Goal: Communication & Community: Ask a question

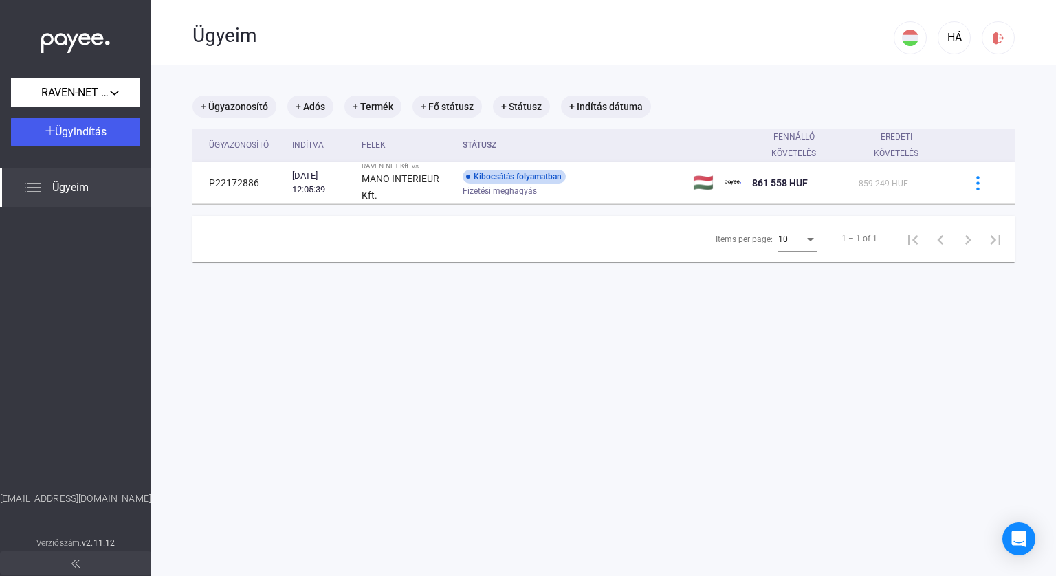
click at [589, 366] on main "+ Ügyazonosító + Adós + Termék + Fő státusz + Státusz + Indítás dátuma Ügyazono…" at bounding box center [603, 353] width 905 height 576
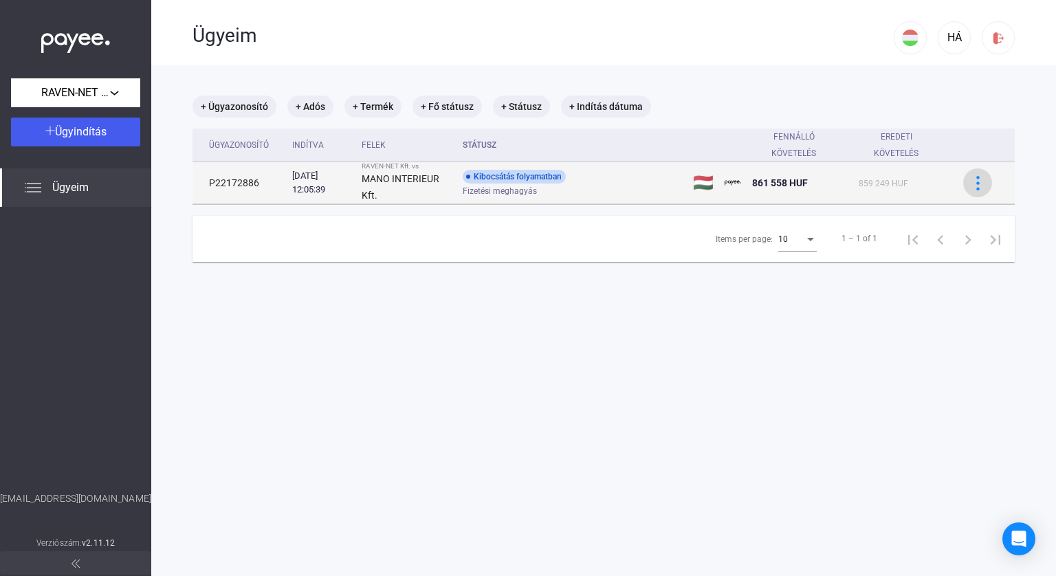
click at [971, 179] on img at bounding box center [978, 183] width 14 height 14
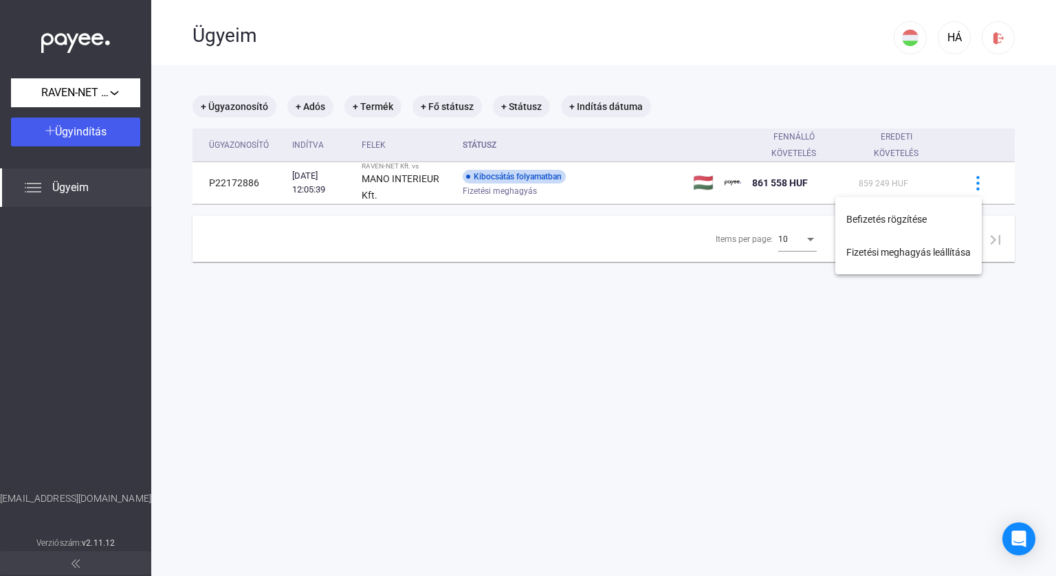
click at [677, 186] on div at bounding box center [528, 288] width 1056 height 576
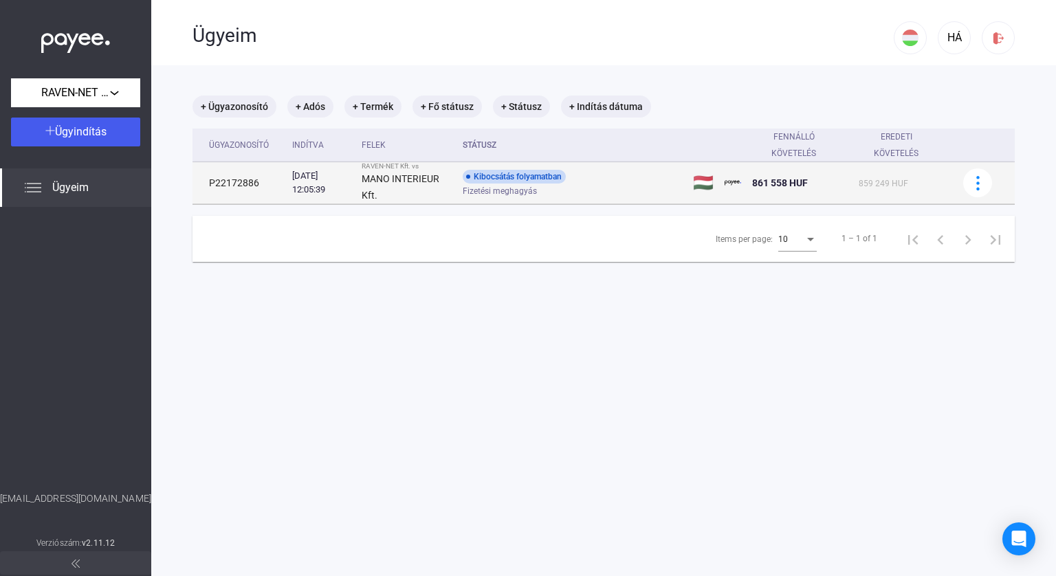
click at [565, 185] on div "Kibocsátás folyamatban Fizetési meghagyás" at bounding box center [572, 183] width 219 height 27
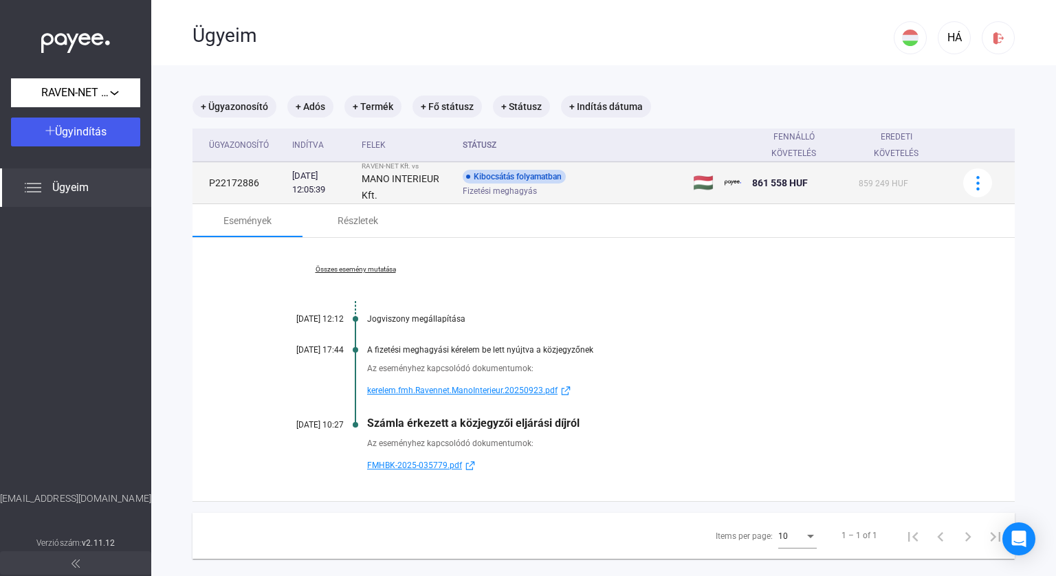
click at [961, 167] on td at bounding box center [983, 183] width 63 height 42
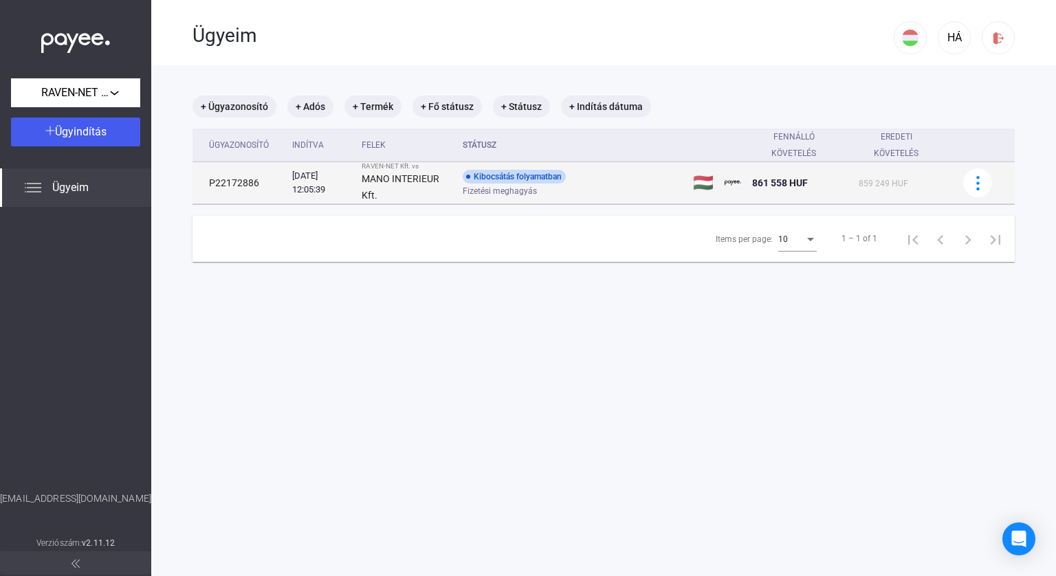
click at [961, 167] on td at bounding box center [983, 183] width 63 height 42
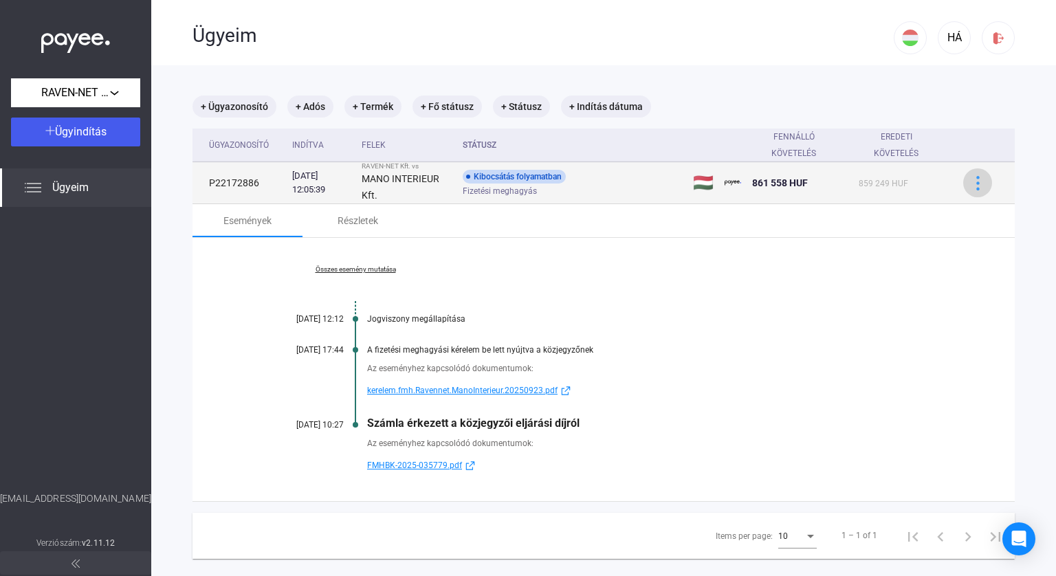
click at [971, 183] on img at bounding box center [978, 183] width 14 height 14
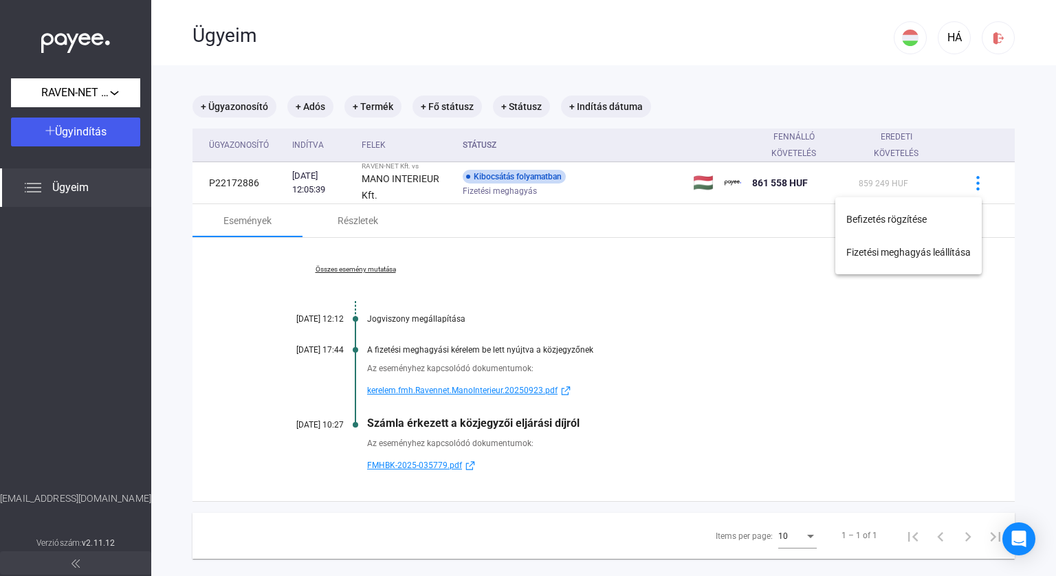
click at [973, 94] on div at bounding box center [528, 288] width 1056 height 576
click at [1012, 464] on main "+ Ügyazonosító + Adós + Termék + Fő státusz + Státusz + Indítás dátuma Ügyazono…" at bounding box center [603, 353] width 905 height 576
click at [1034, 538] on div "Open Intercom Messenger" at bounding box center [1019, 539] width 36 height 36
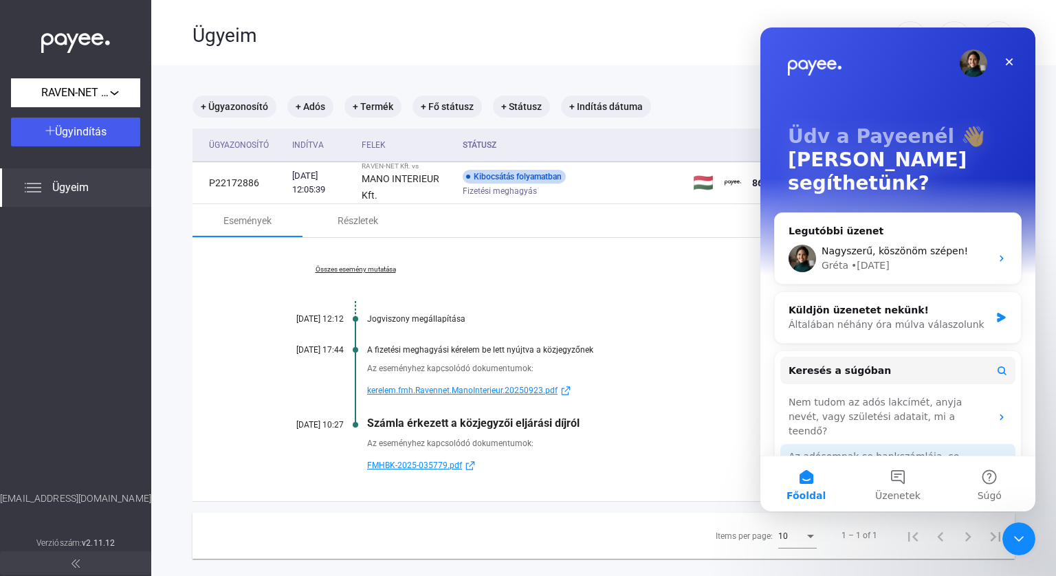
scroll to position [111, 0]
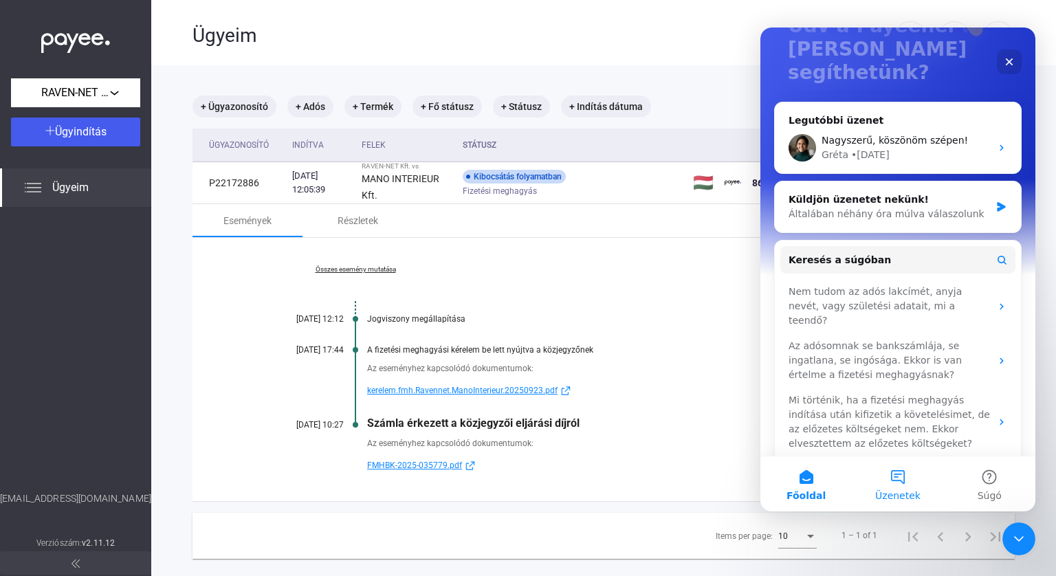
click at [900, 487] on button "Üzenetek" at bounding box center [897, 484] width 91 height 55
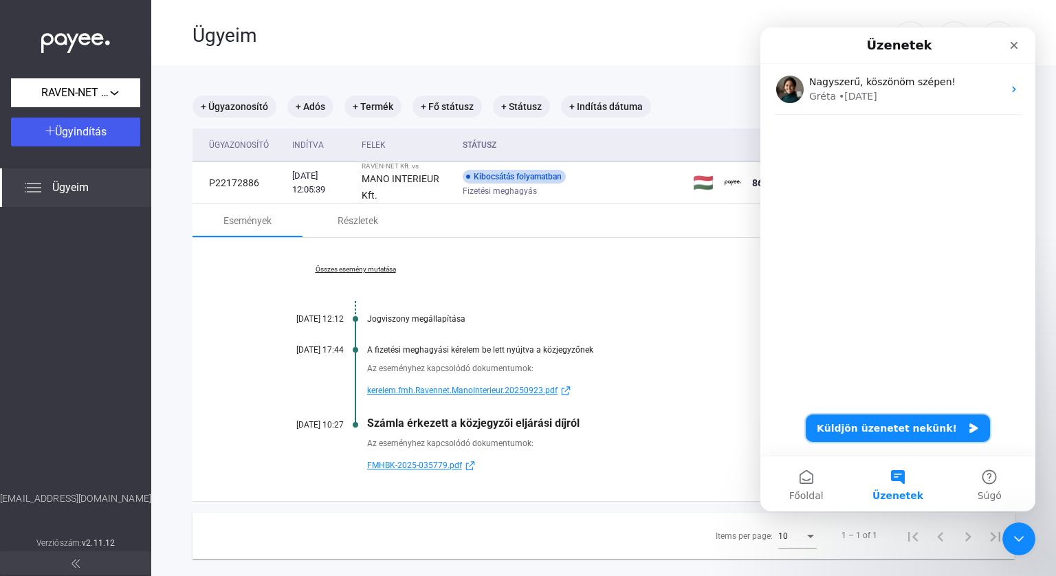
click at [898, 417] on button "Küldjön üzenetet nekünk!" at bounding box center [898, 429] width 184 height 28
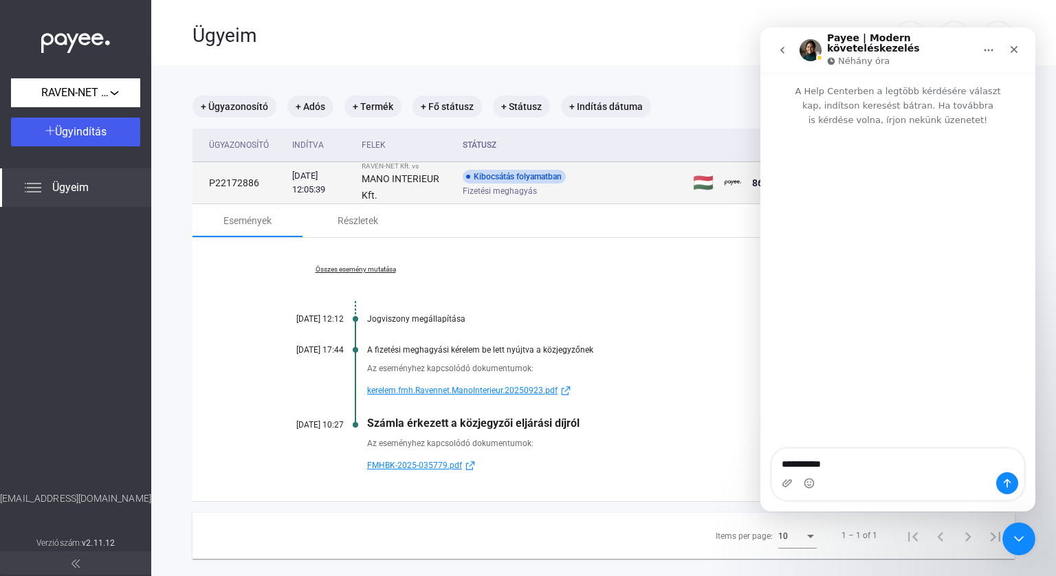
click at [228, 186] on td "P22172886" at bounding box center [240, 183] width 94 height 42
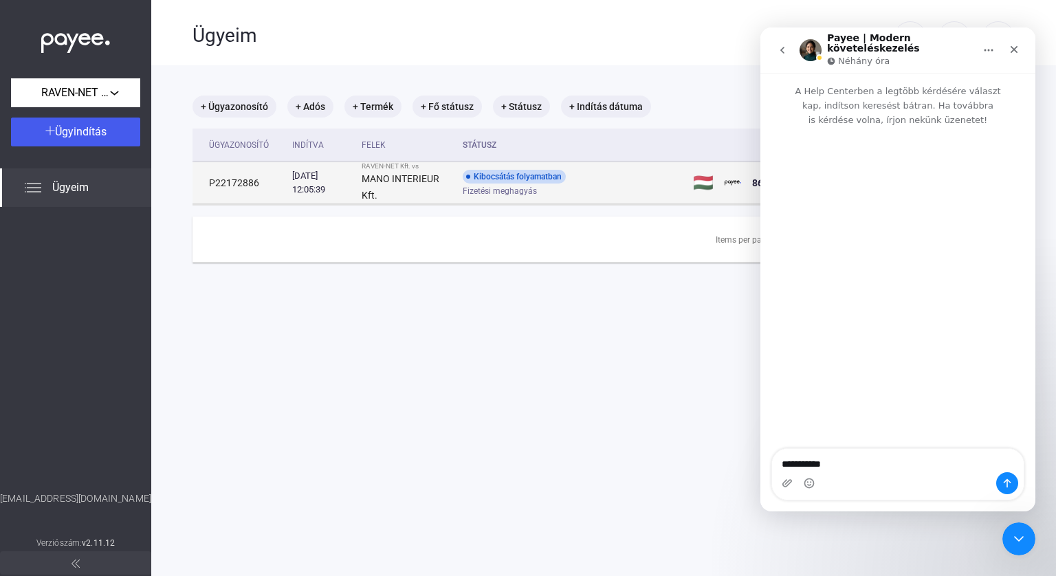
click at [228, 186] on td "P22172886" at bounding box center [240, 183] width 94 height 42
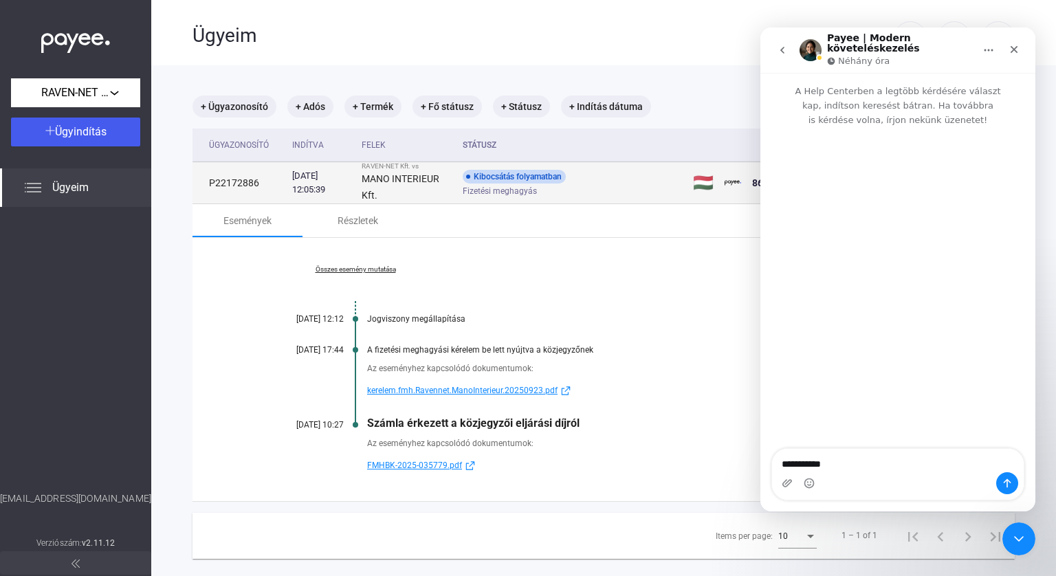
copy td "P22172886"
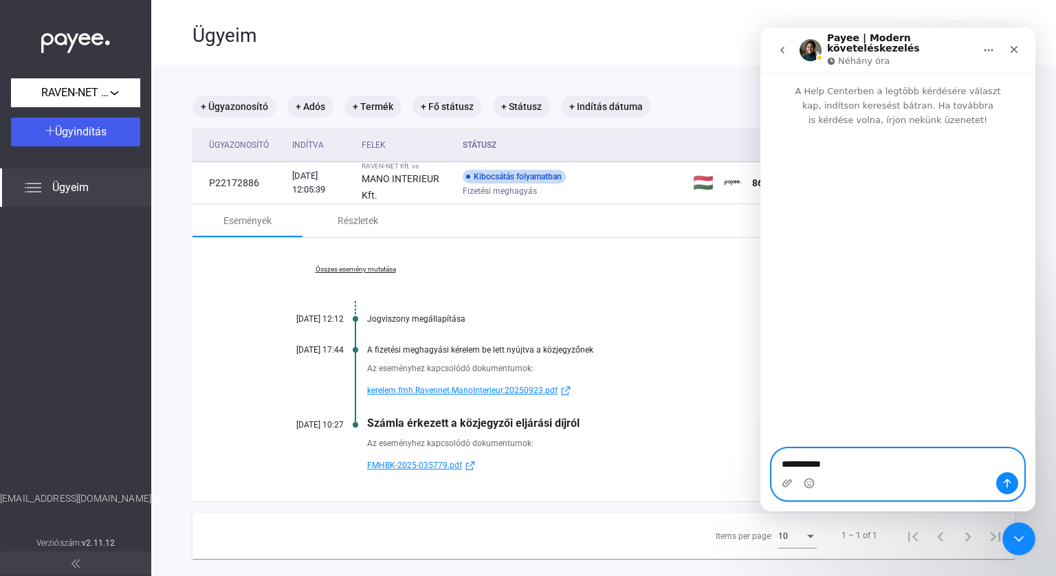
click at [842, 459] on textarea "**********" at bounding box center [898, 460] width 252 height 23
paste textarea "**********"
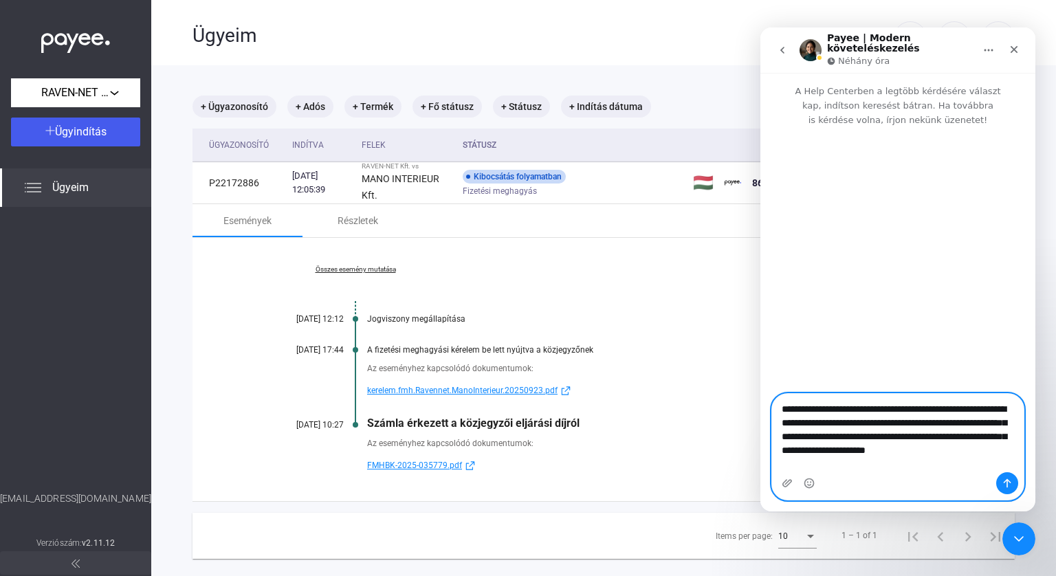
type textarea "**********"
